Goal: Navigation & Orientation: Go to known website

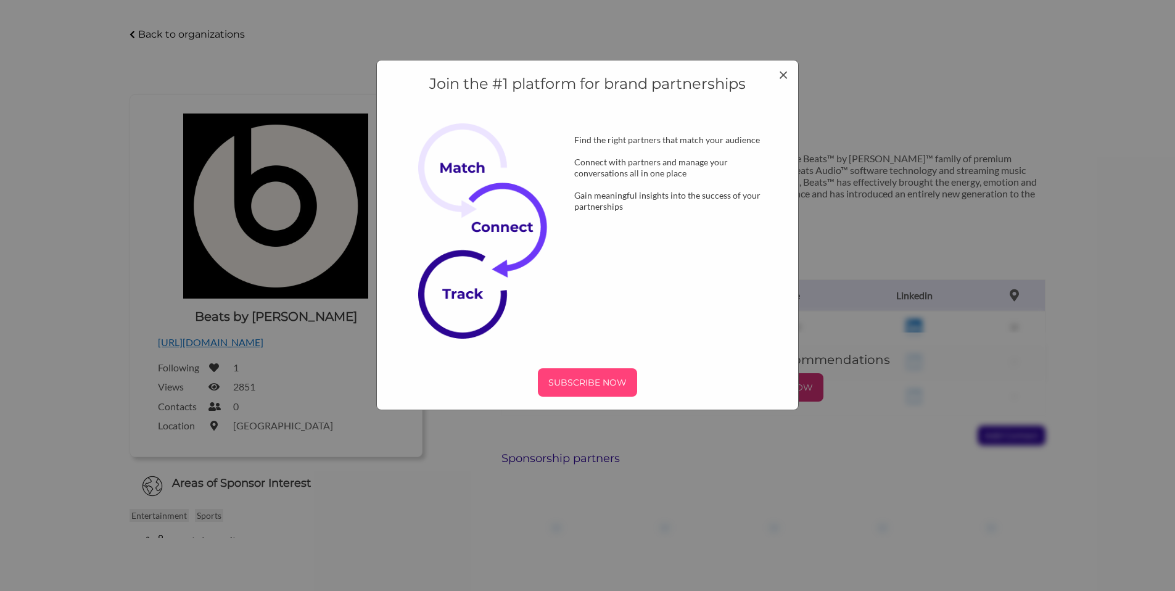
click at [603, 372] on div "SUBSCRIBE NOW" at bounding box center [587, 382] width 99 height 28
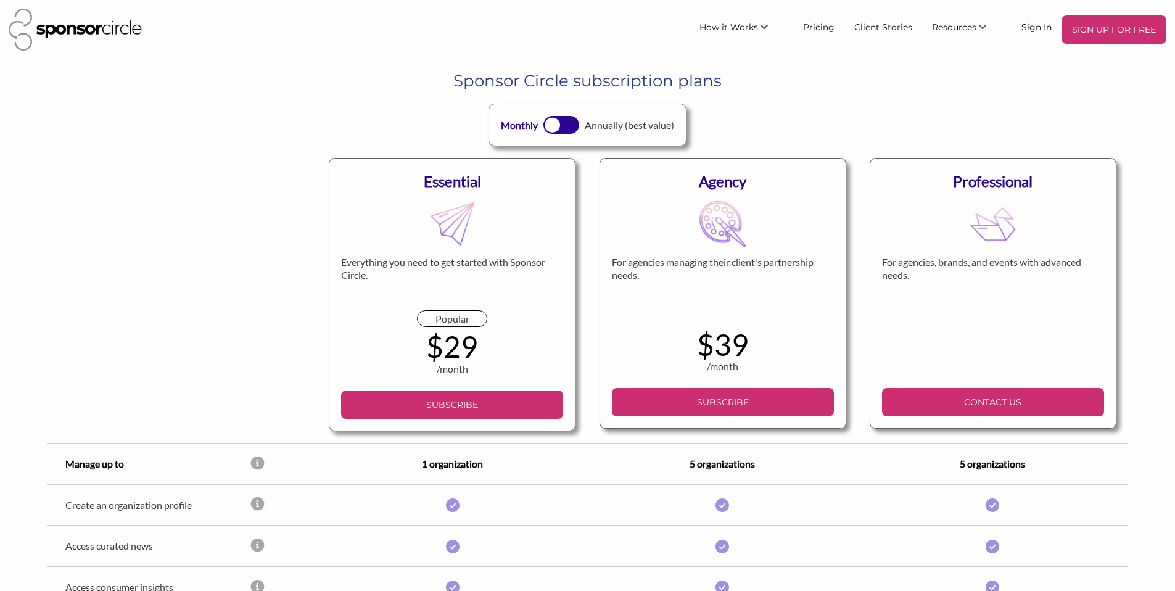
click at [109, 28] on img at bounding box center [75, 30] width 133 height 42
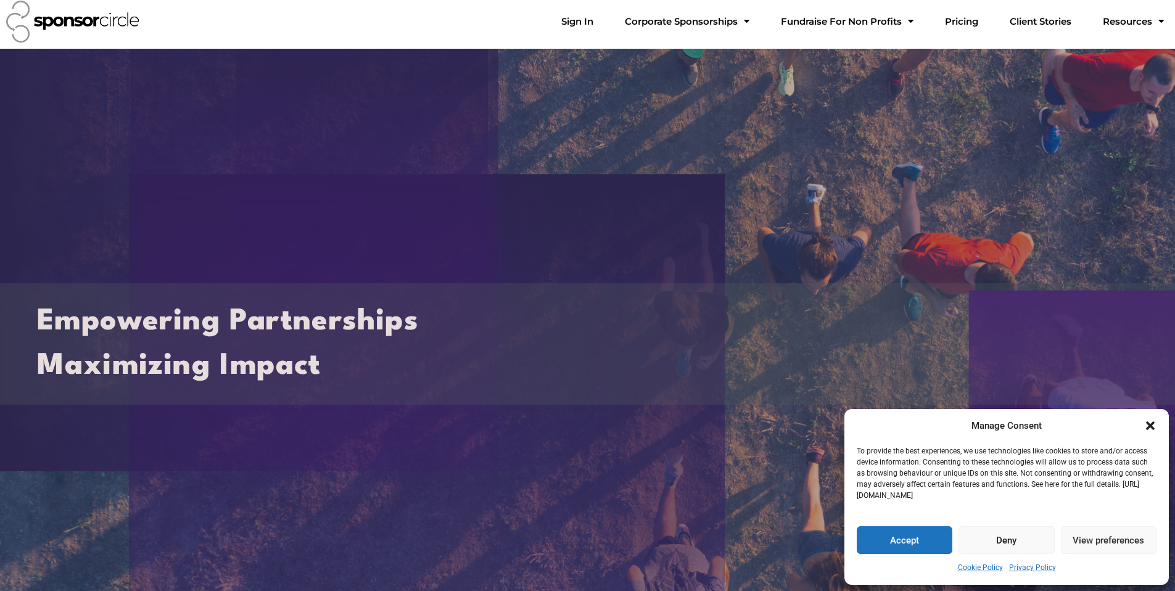
scroll to position [7, 0]
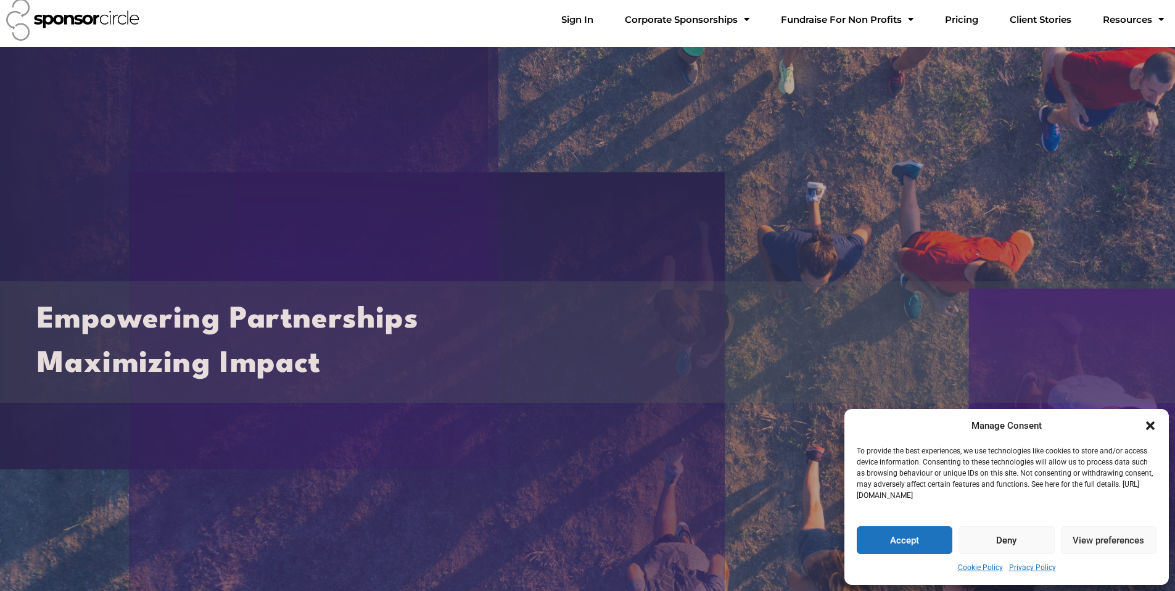
click at [936, 538] on button "Accept" at bounding box center [905, 540] width 96 height 28
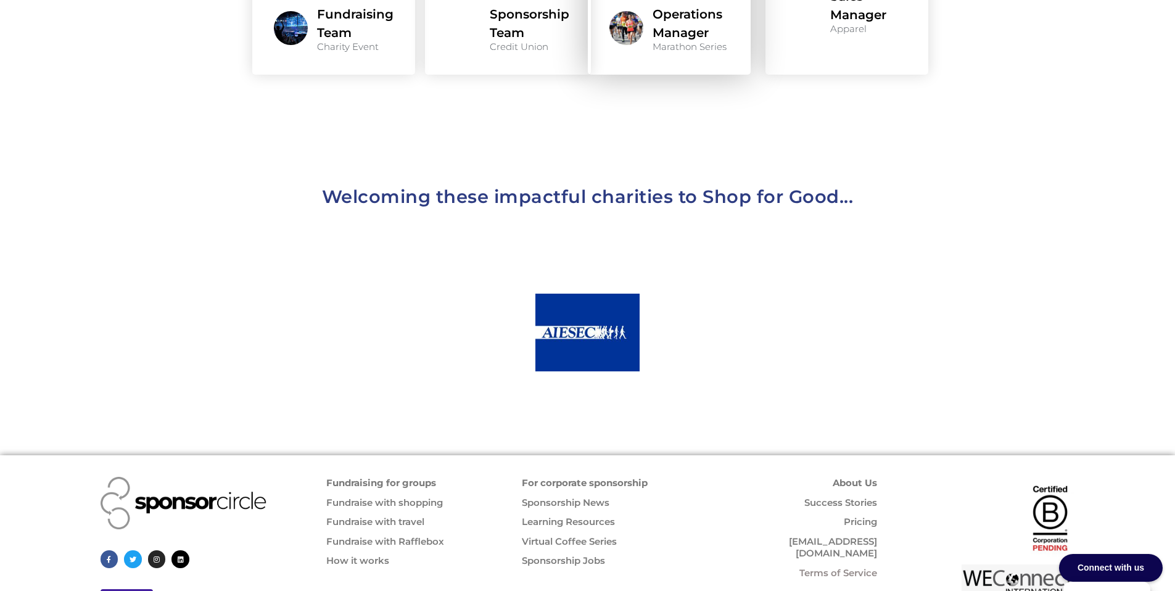
scroll to position [1334, 0]
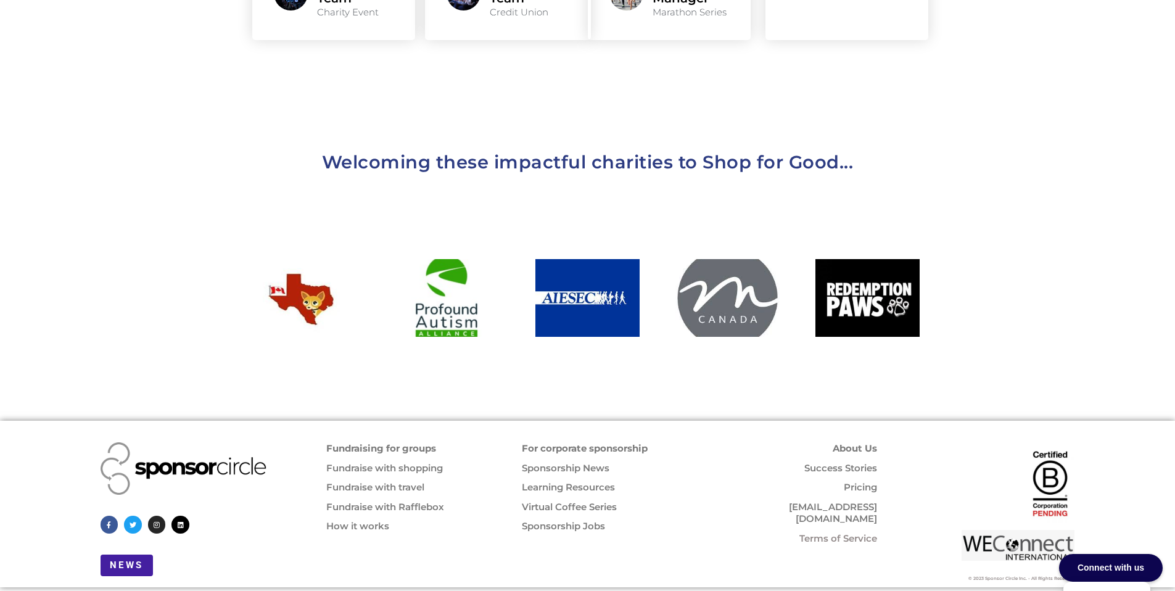
click at [612, 442] on link "For corporate sponsorship" at bounding box center [585, 448] width 126 height 12
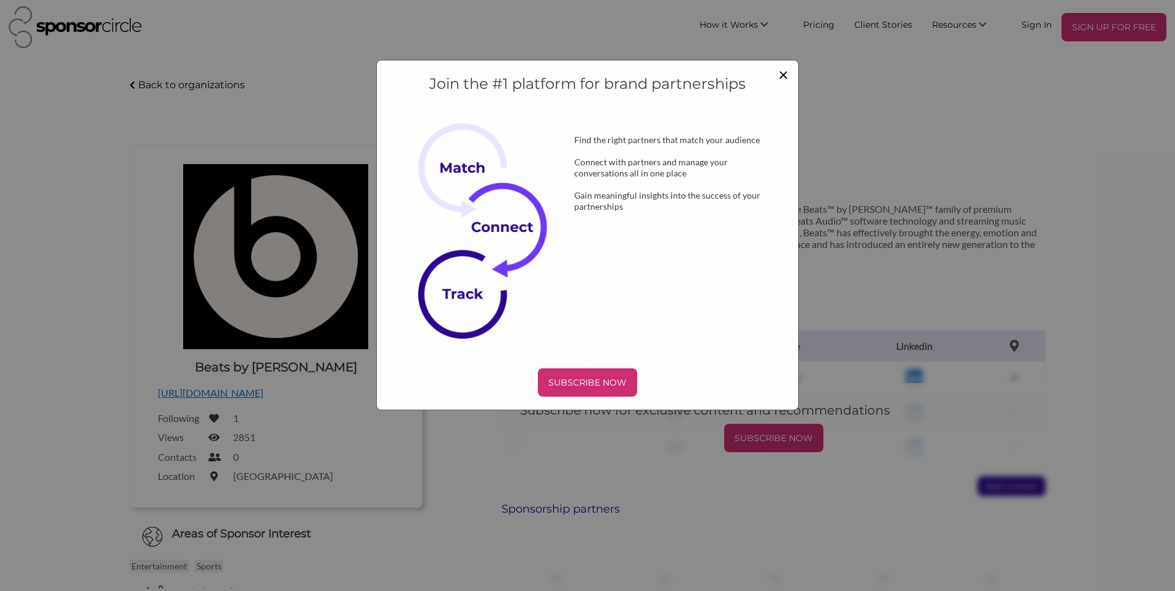
click at [780, 75] on span "×" at bounding box center [784, 74] width 10 height 21
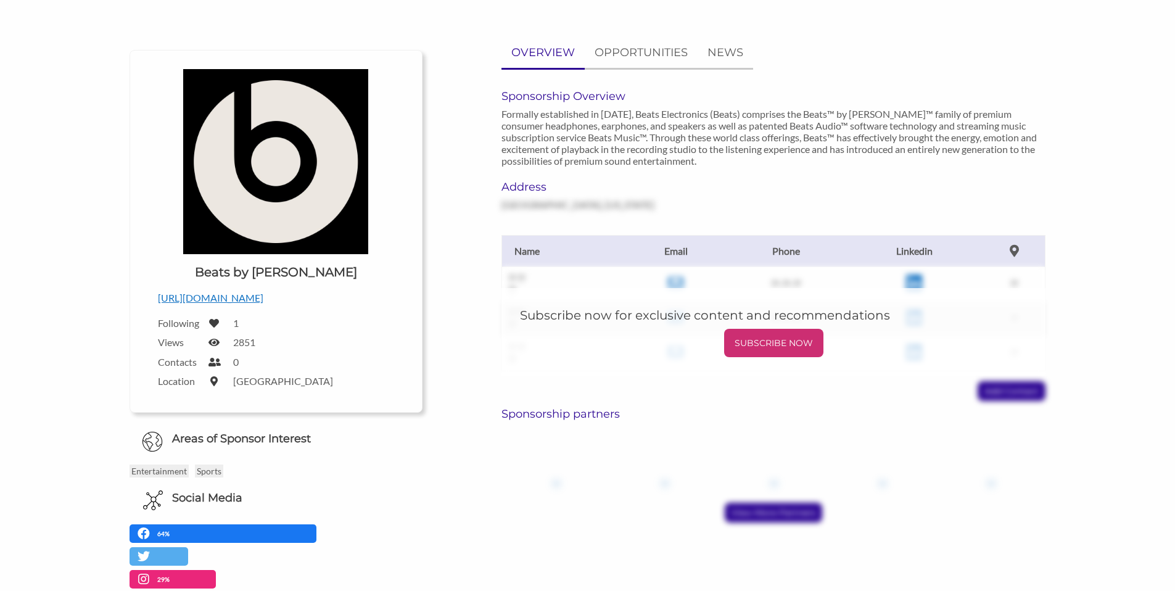
scroll to position [5, 0]
